Goal: Task Accomplishment & Management: Complete application form

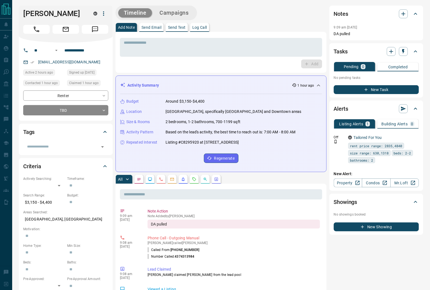
click at [34, 29] on icon "Call" at bounding box center [36, 29] width 7 height 7
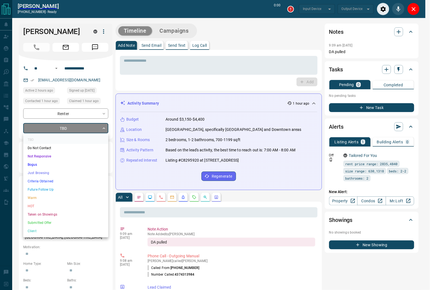
drag, startPoint x: 92, startPoint y: 128, endPoint x: 79, endPoint y: 133, distance: 13.5
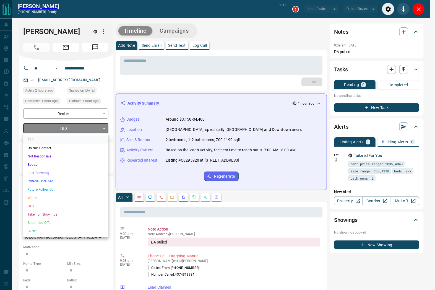
type input "*******"
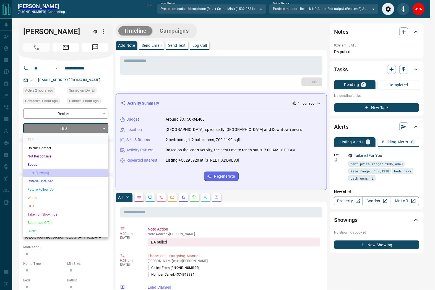
click at [44, 173] on li "Just Browsing" at bounding box center [65, 173] width 85 height 8
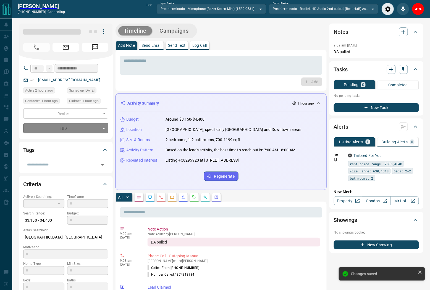
type input "*"
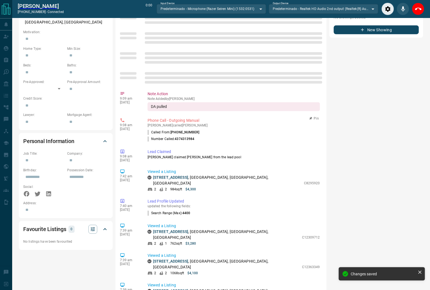
scroll to position [61, 0]
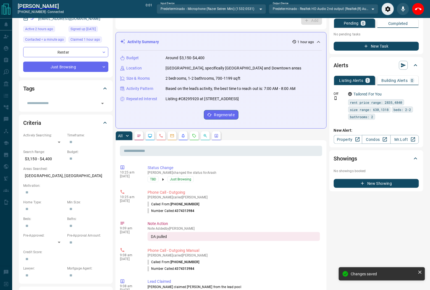
drag, startPoint x: 172, startPoint y: 45, endPoint x: 163, endPoint y: 54, distance: 12.5
click at [163, 54] on div "Budget Around $3,150-$4,400 Location [GEOGRAPHIC_DATA], specifically [GEOGRAPHI…" at bounding box center [221, 87] width 202 height 73
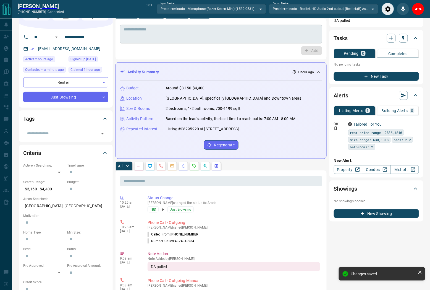
scroll to position [0, 0]
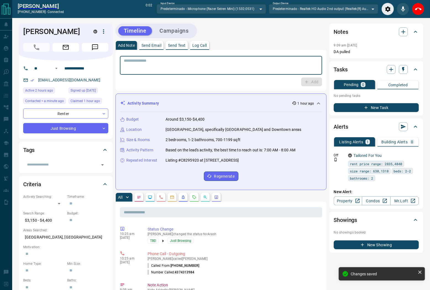
paste textarea "**********"
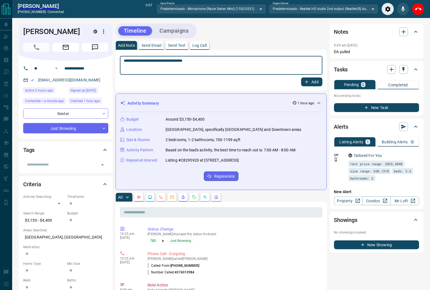
type textarea "**********"
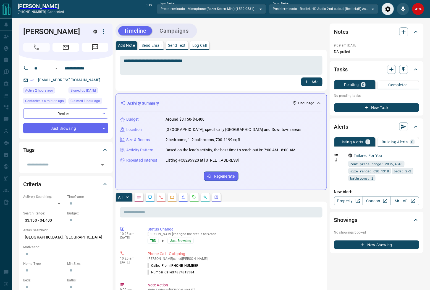
click at [421, 7] on icon "End Call" at bounding box center [418, 9] width 7 height 7
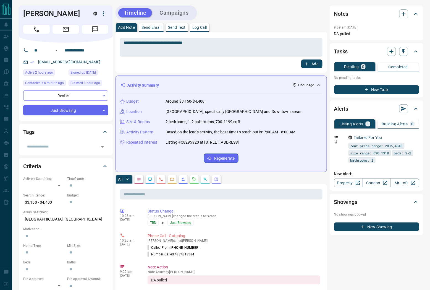
drag, startPoint x: 308, startPoint y: 63, endPoint x: 305, endPoint y: 64, distance: 2.8
click at [307, 64] on icon "button" at bounding box center [307, 63] width 5 height 5
click at [187, 13] on button "Campaigns" at bounding box center [174, 12] width 40 height 9
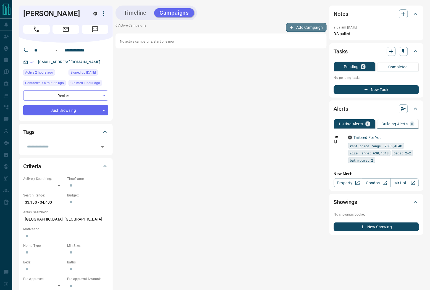
click at [294, 29] on icon "button" at bounding box center [291, 27] width 5 height 5
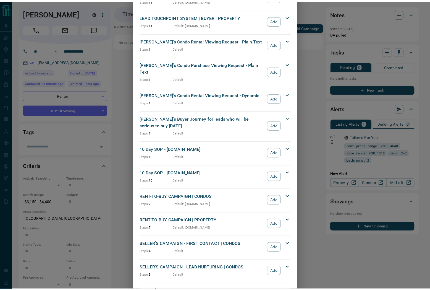
scroll to position [129, 0]
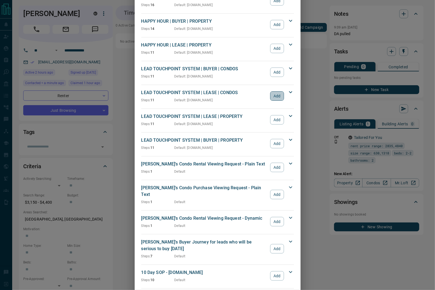
click at [270, 95] on button "Add" at bounding box center [277, 95] width 14 height 9
